Goal: Information Seeking & Learning: Learn about a topic

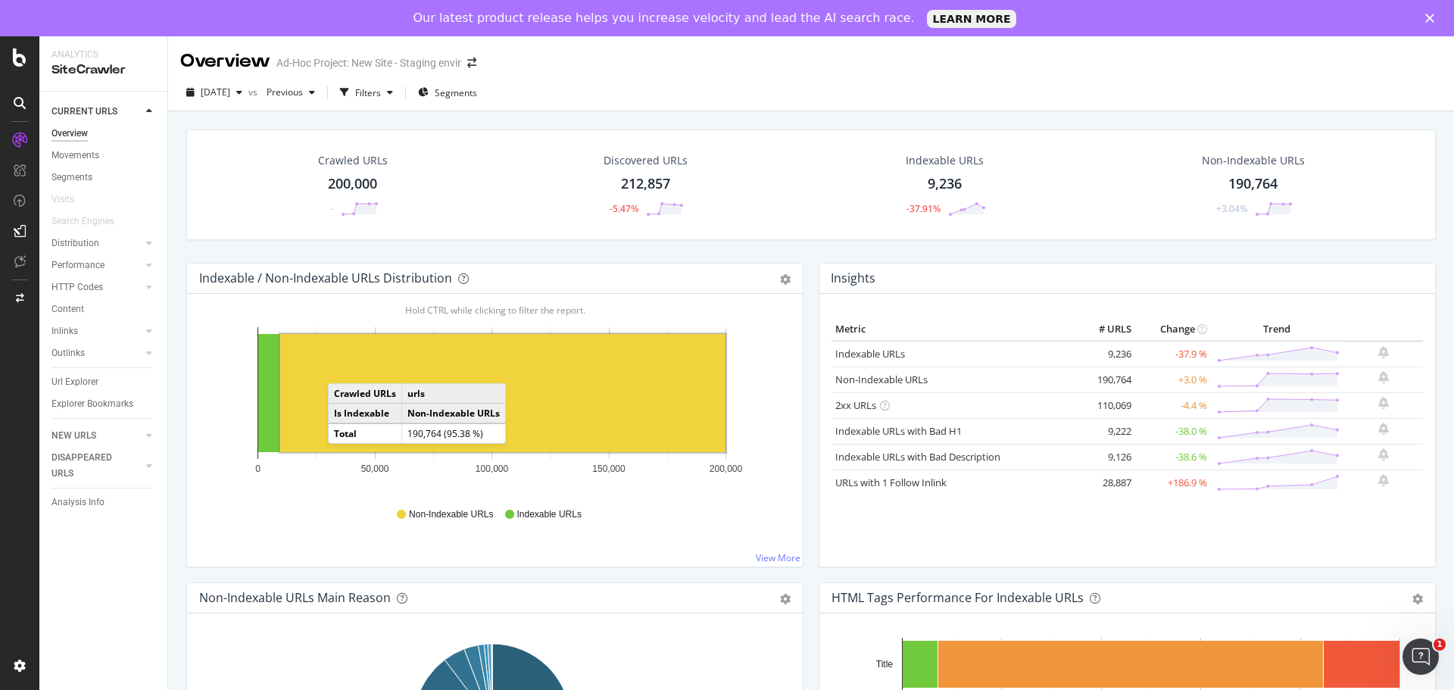
click at [343, 368] on rect "A chart." at bounding box center [502, 393] width 445 height 118
